Goal: Navigation & Orientation: Find specific page/section

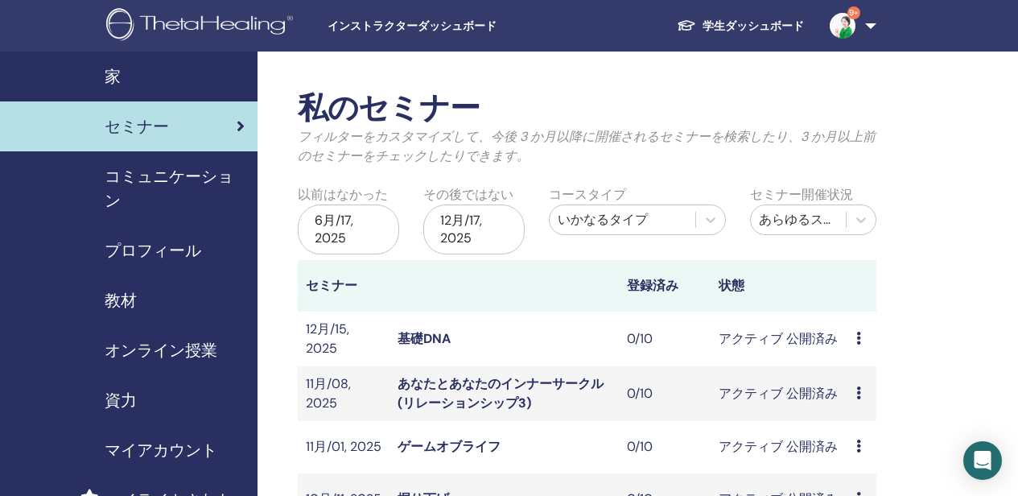
click at [758, 27] on link "学生ダッシュボード" at bounding box center [740, 26] width 153 height 30
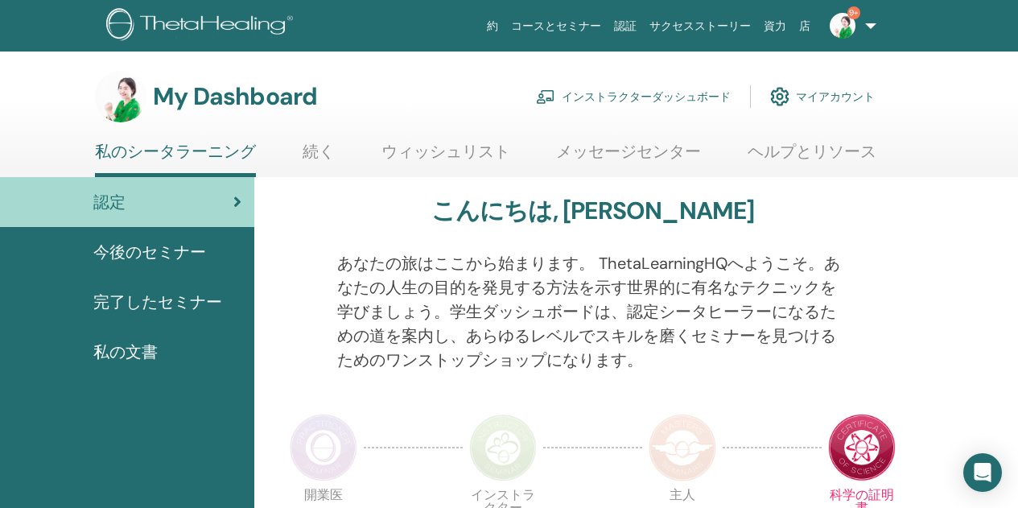
click at [157, 246] on span "今後のセミナー" at bounding box center [149, 252] width 113 height 24
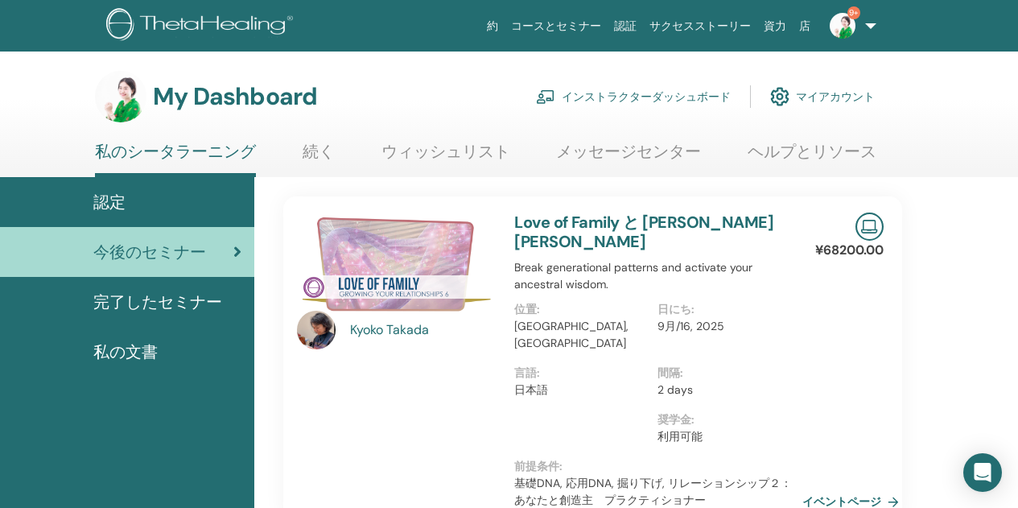
click at [829, 489] on link "イベントページ" at bounding box center [854, 501] width 103 height 24
